Goal: Task Accomplishment & Management: Manage account settings

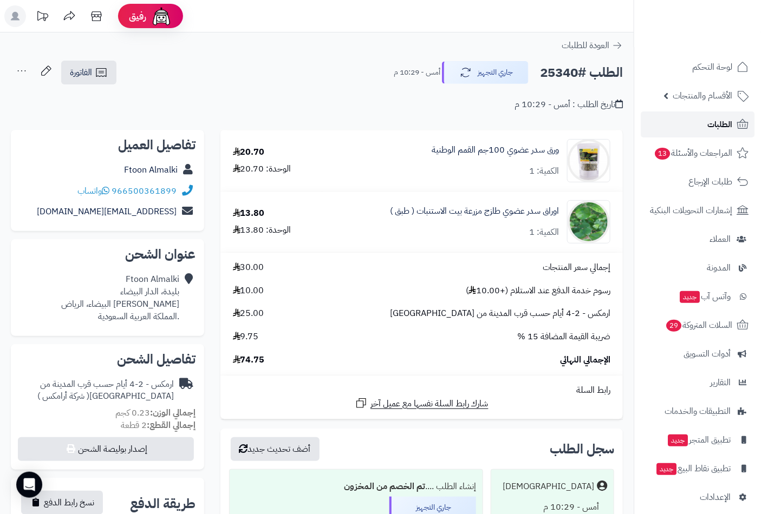
drag, startPoint x: 0, startPoint y: 0, endPoint x: 714, endPoint y: 123, distance: 724.4
click at [714, 123] on span "الطلبات" at bounding box center [719, 124] width 25 height 15
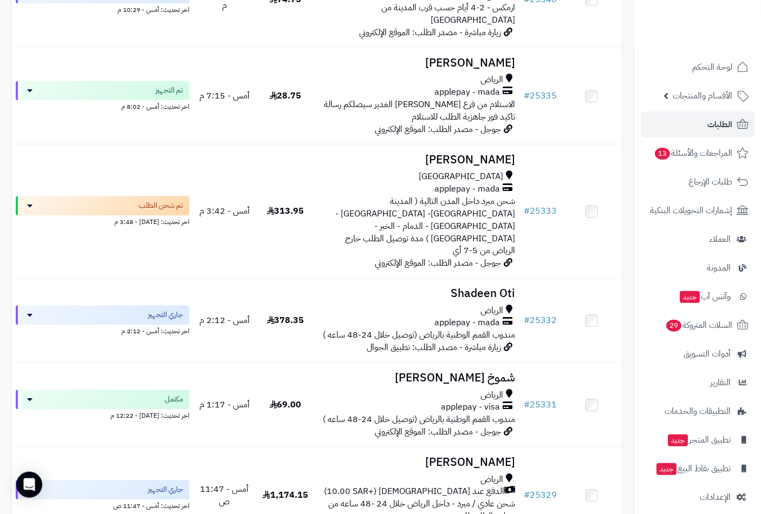
scroll to position [782, 0]
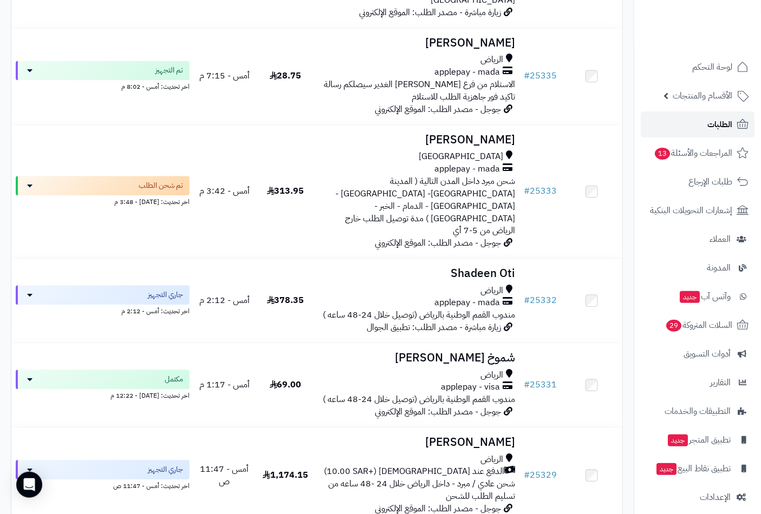
click at [706, 125] on link "الطلبات" at bounding box center [698, 125] width 114 height 26
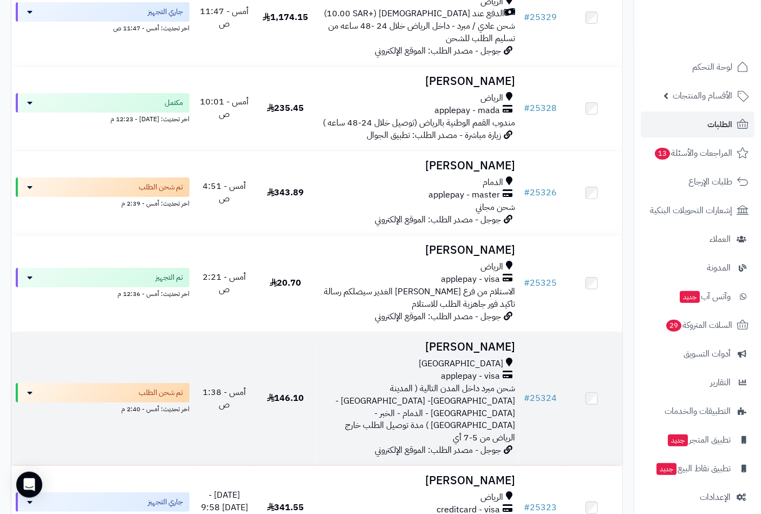
scroll to position [1263, 0]
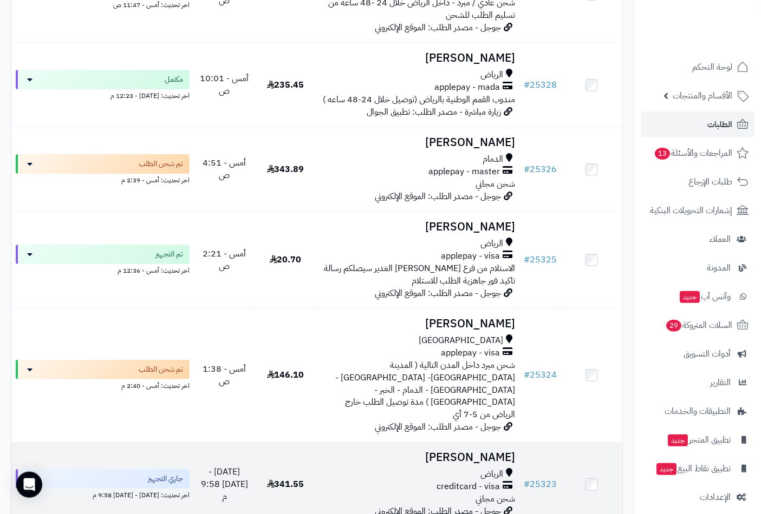
click at [467, 452] on h3 "Nadiah Altorairi" at bounding box center [418, 458] width 195 height 12
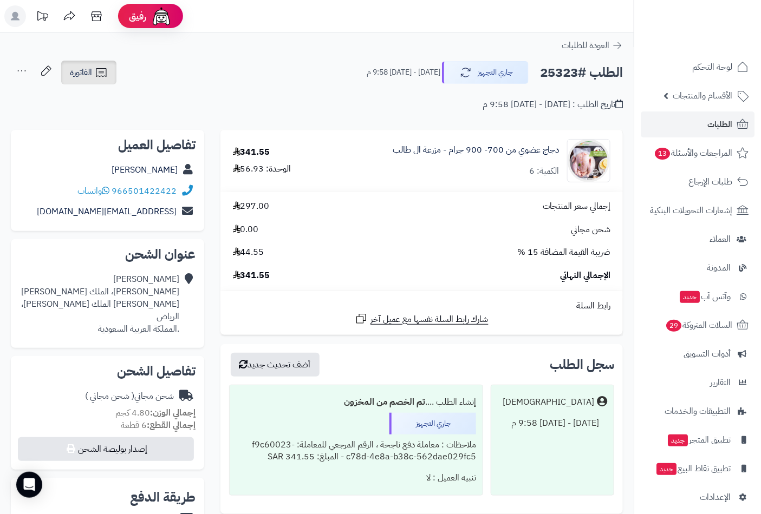
click at [87, 72] on span "الفاتورة" at bounding box center [81, 72] width 22 height 13
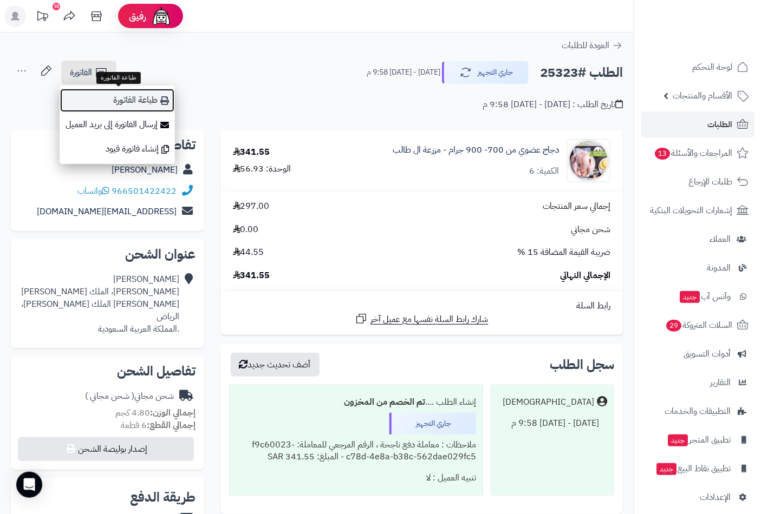
click at [137, 102] on link "طباعة الفاتورة" at bounding box center [117, 100] width 115 height 24
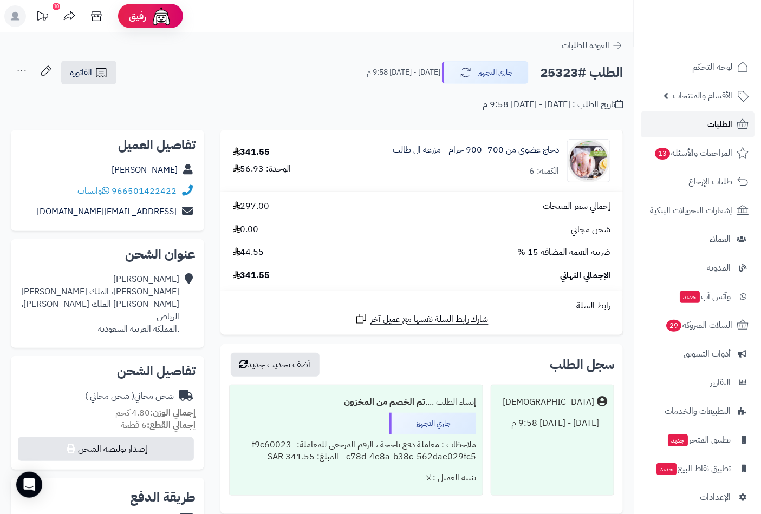
click at [723, 117] on span "الطلبات" at bounding box center [719, 124] width 25 height 15
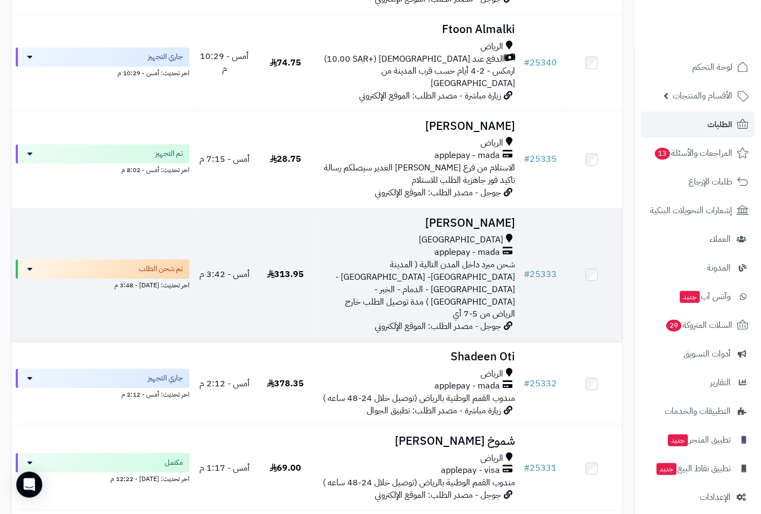
scroll to position [722, 0]
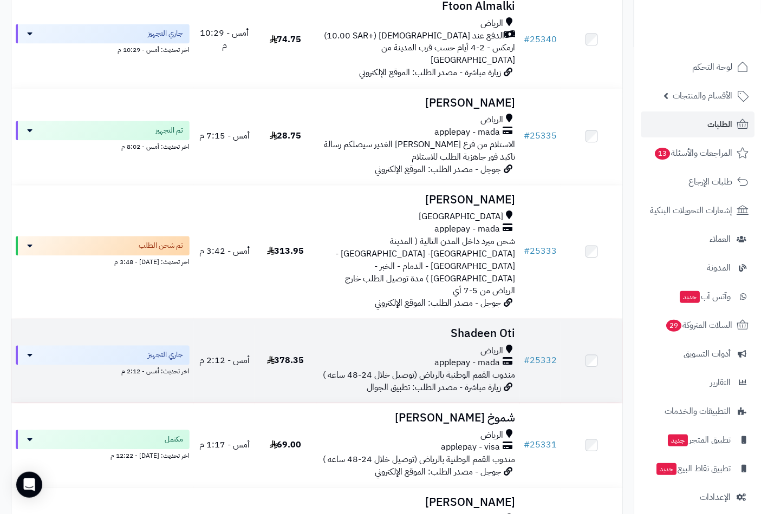
click at [472, 328] on h3 "Shadeen Oti" at bounding box center [418, 334] width 195 height 12
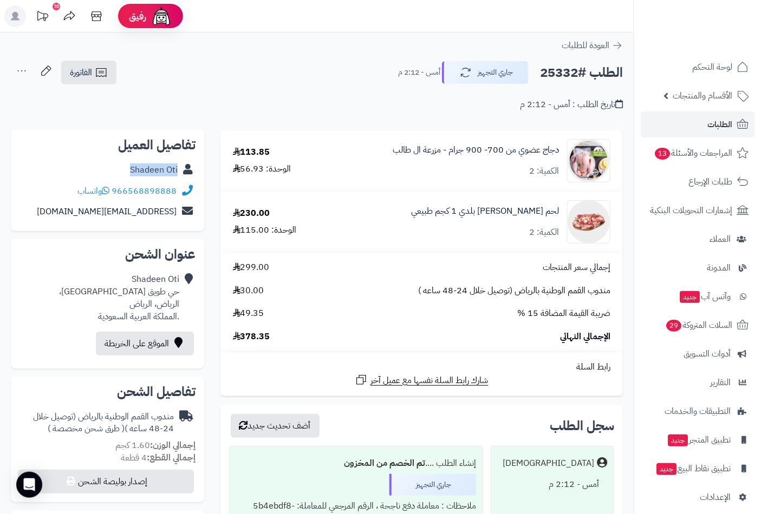
drag, startPoint x: 116, startPoint y: 170, endPoint x: 177, endPoint y: 168, distance: 60.1
click at [177, 168] on div "Shadeen Oti" at bounding box center [107, 170] width 176 height 21
copy link "Shadeen Oti"
click at [711, 64] on span "لوحة التحكم" at bounding box center [713, 67] width 40 height 15
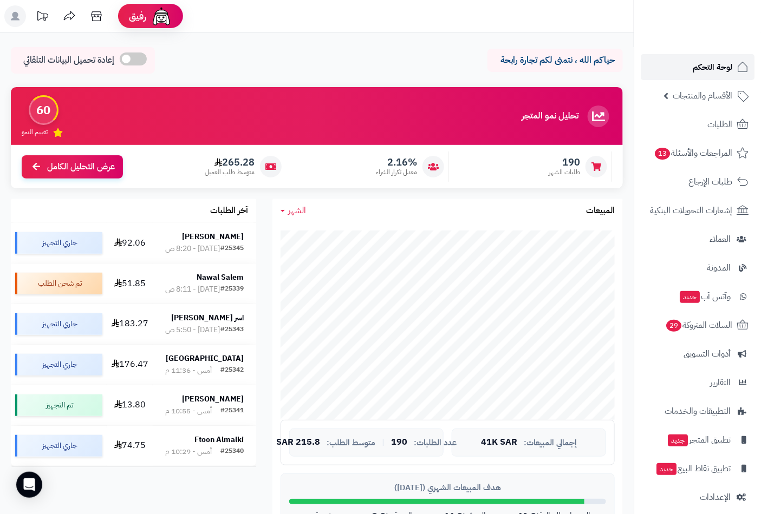
click at [721, 66] on span "لوحة التحكم" at bounding box center [713, 67] width 40 height 15
